Goal: Use online tool/utility: Utilize a website feature to perform a specific function

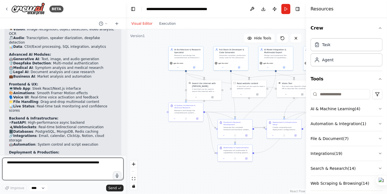
scroll to position [1872, 0]
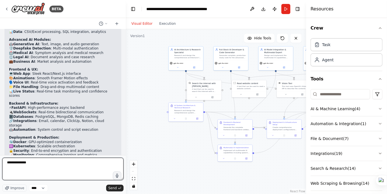
type textarea "**********"
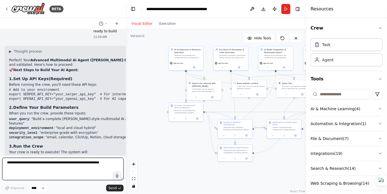
scroll to position [2138, 0]
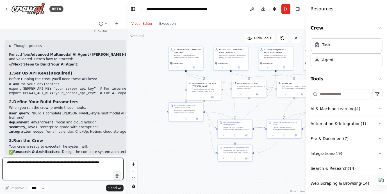
type textarea "*"
type textarea "**********"
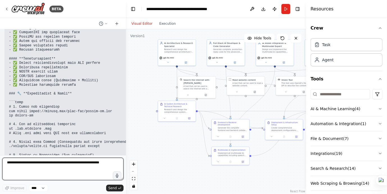
scroll to position [11430, 0]
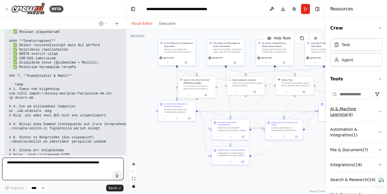
drag, startPoint x: 307, startPoint y: 98, endPoint x: 375, endPoint y: 105, distance: 68.1
click at [375, 105] on div "Resources Crew Task Agent Tools AI & Machine Learning ( 4 ) Automation & Integr…" at bounding box center [356, 97] width 61 height 194
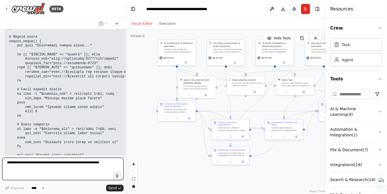
scroll to position [10814, 0]
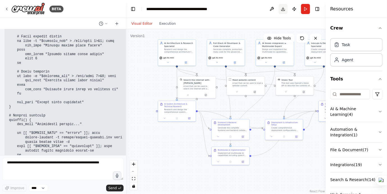
click at [287, 8] on button "Download" at bounding box center [283, 9] width 9 height 10
click at [308, 9] on button "Run" at bounding box center [305, 9] width 9 height 10
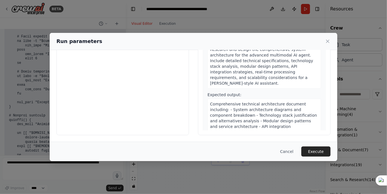
scroll to position [0, 0]
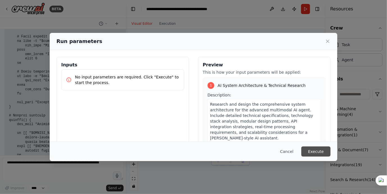
click at [318, 153] on button "Execute" at bounding box center [316, 152] width 29 height 10
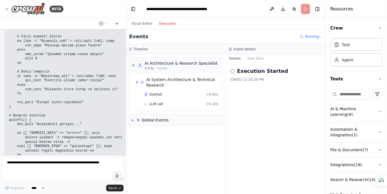
click at [166, 22] on button "Execution" at bounding box center [167, 23] width 23 height 7
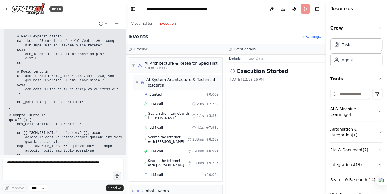
click at [143, 85] on div "AI System Architecture & Technical Research" at bounding box center [181, 82] width 80 height 11
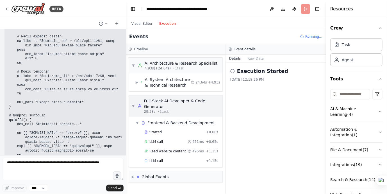
click at [133, 104] on span "▼" at bounding box center [133, 106] width 3 height 4
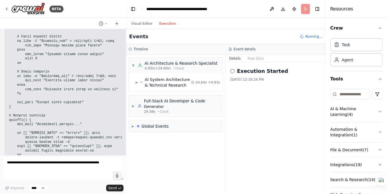
click at [38, 158] on form "Improve **** Send" at bounding box center [63, 174] width 126 height 39
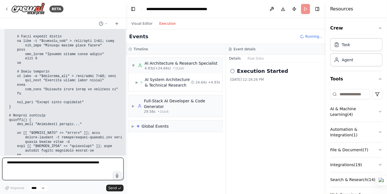
click at [31, 164] on textarea at bounding box center [62, 169] width 121 height 22
type textarea "**********"
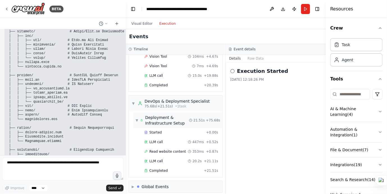
scroll to position [12545, 0]
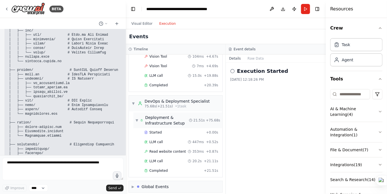
click at [141, 118] on icon at bounding box center [142, 120] width 3 height 4
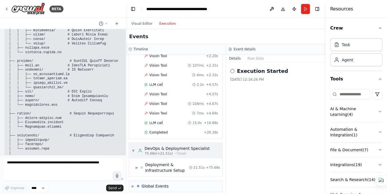
scroll to position [12571, 0]
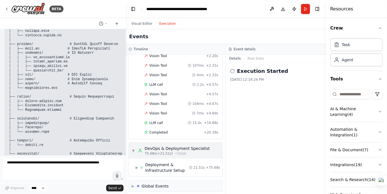
click at [155, 154] on div "▼ DevOps & Deployment Specialist 75.68s (+21.51s) • 1 task" at bounding box center [176, 151] width 94 height 16
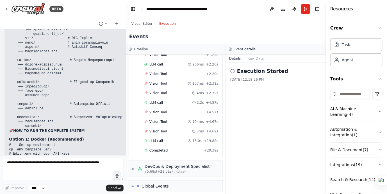
click at [232, 73] on icon at bounding box center [233, 71] width 4 height 4
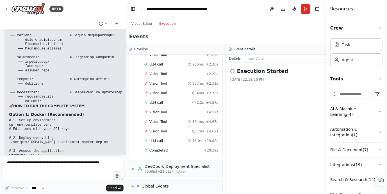
click at [233, 71] on icon at bounding box center [233, 71] width 4 height 4
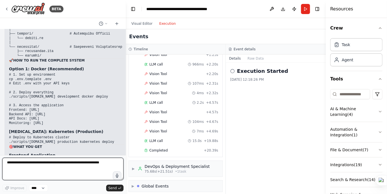
click at [28, 165] on textarea at bounding box center [62, 169] width 121 height 22
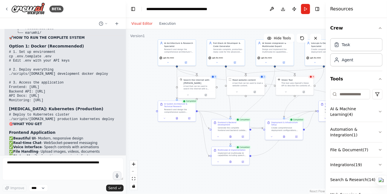
click at [145, 26] on button "Visual Editor" at bounding box center [142, 23] width 28 height 7
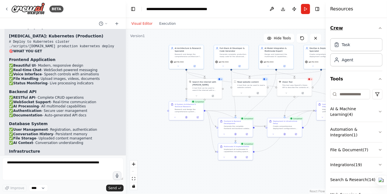
click at [378, 26] on icon "button" at bounding box center [380, 28] width 4 height 4
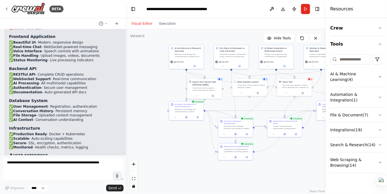
scroll to position [12802, 0]
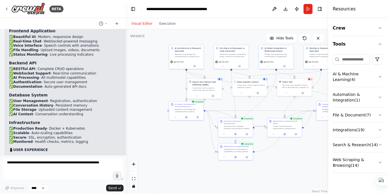
drag, startPoint x: 328, startPoint y: 61, endPoint x: 389, endPoint y: 67, distance: 61.1
click at [387, 67] on html "BETA build a multimodel ai model which can do anything like code etc like a cha…" at bounding box center [193, 97] width 387 height 194
click at [321, 37] on icon at bounding box center [318, 38] width 4 height 4
click at [308, 38] on button at bounding box center [304, 38] width 11 height 9
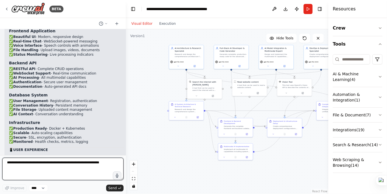
click at [47, 166] on textarea at bounding box center [62, 169] width 121 height 22
type textarea "**********"
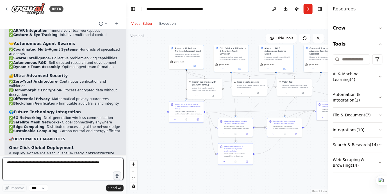
scroll to position [13902, 0]
